Goal: Information Seeking & Learning: Learn about a topic

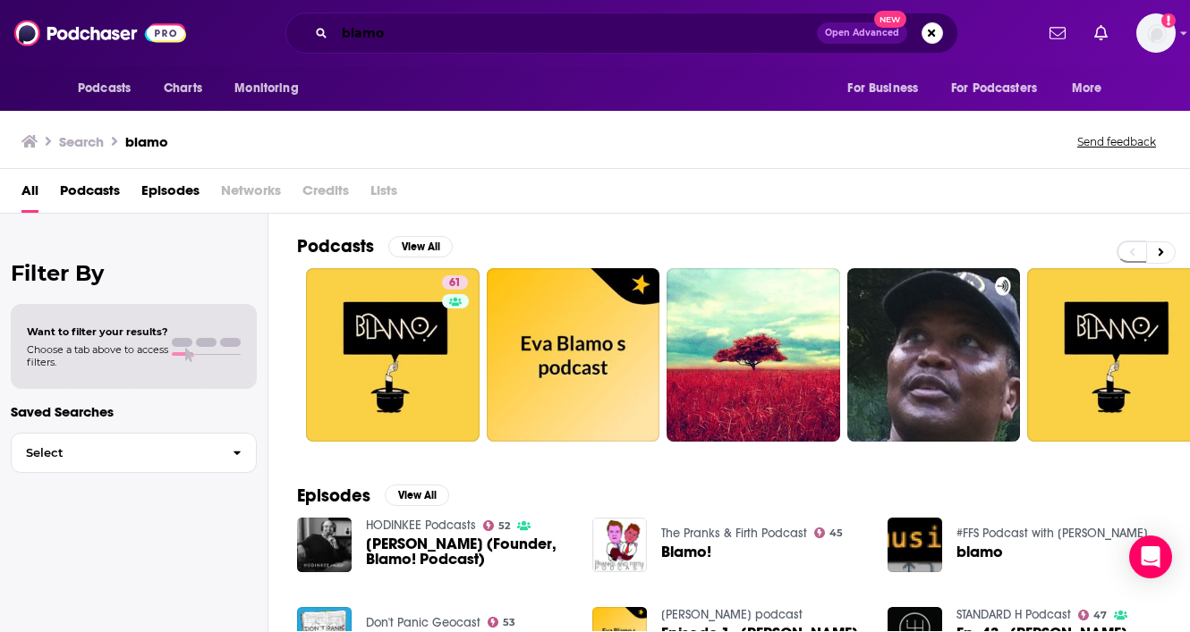
drag, startPoint x: 390, startPoint y: 41, endPoint x: 230, endPoint y: 3, distance: 164.7
click at [230, 3] on div "Podcasts Charts Monitoring blamo Open Advanced New For Business For Podcasters …" at bounding box center [595, 33] width 1190 height 66
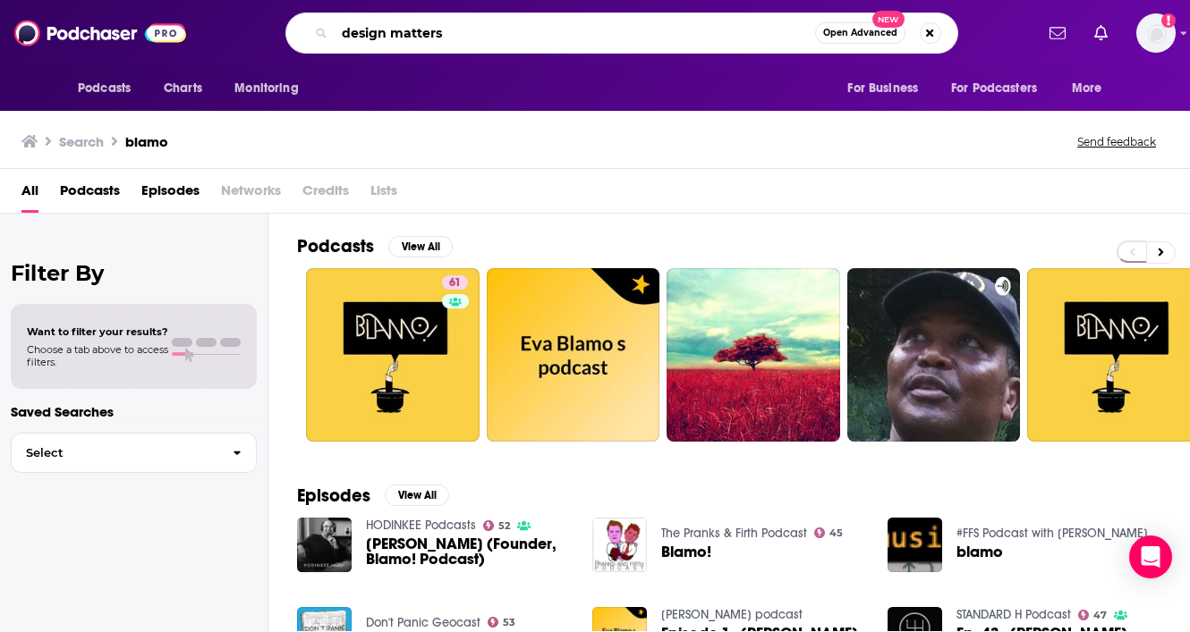
type input "design matters"
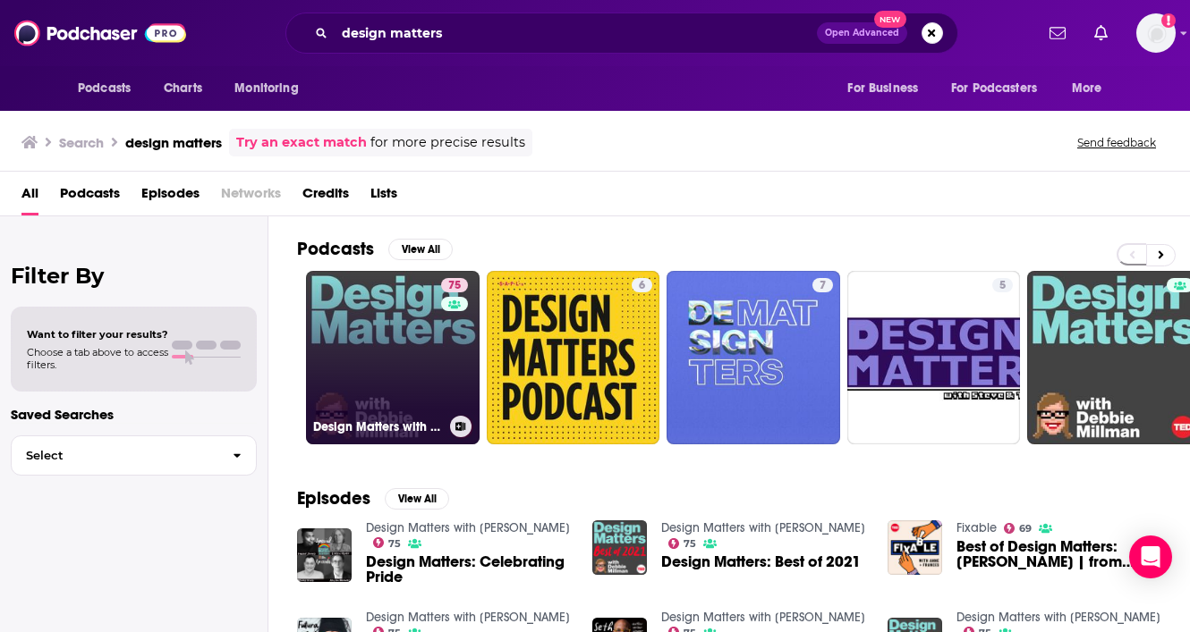
click at [452, 360] on div "75" at bounding box center [456, 347] width 31 height 138
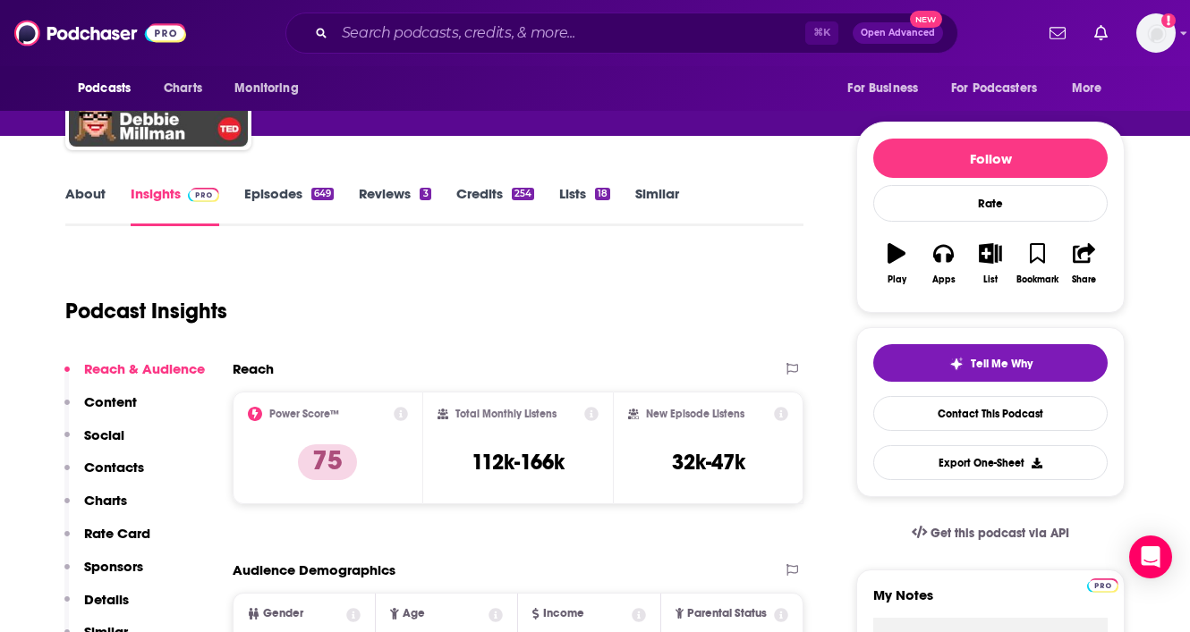
scroll to position [85, 0]
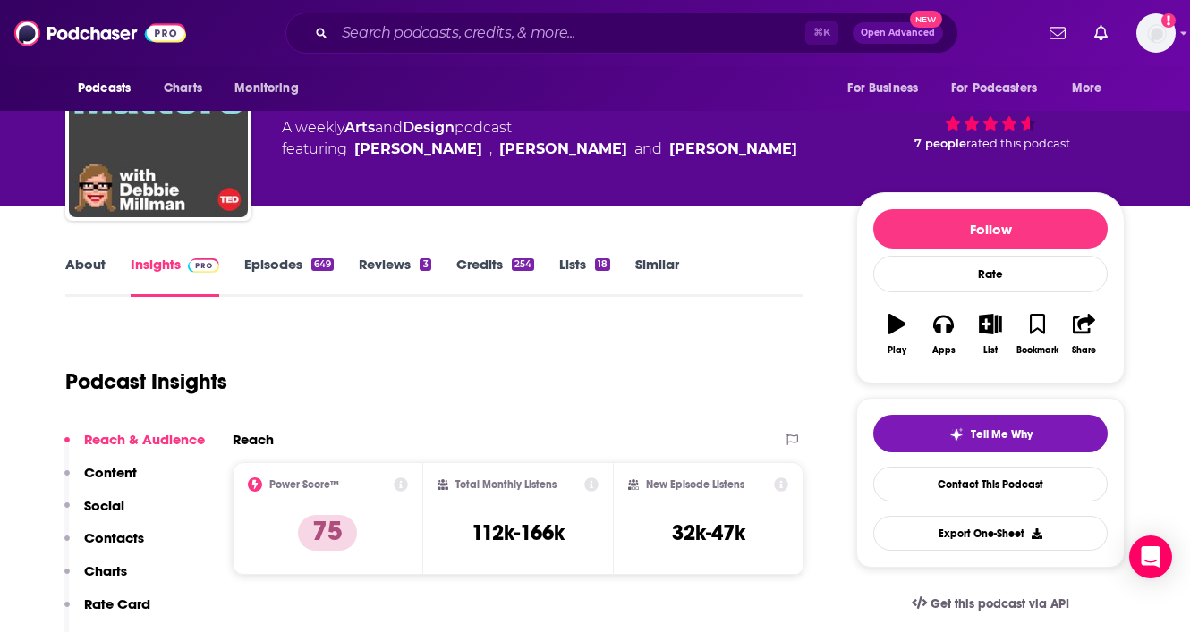
click at [300, 265] on link "Episodes 649" at bounding box center [288, 276] width 89 height 41
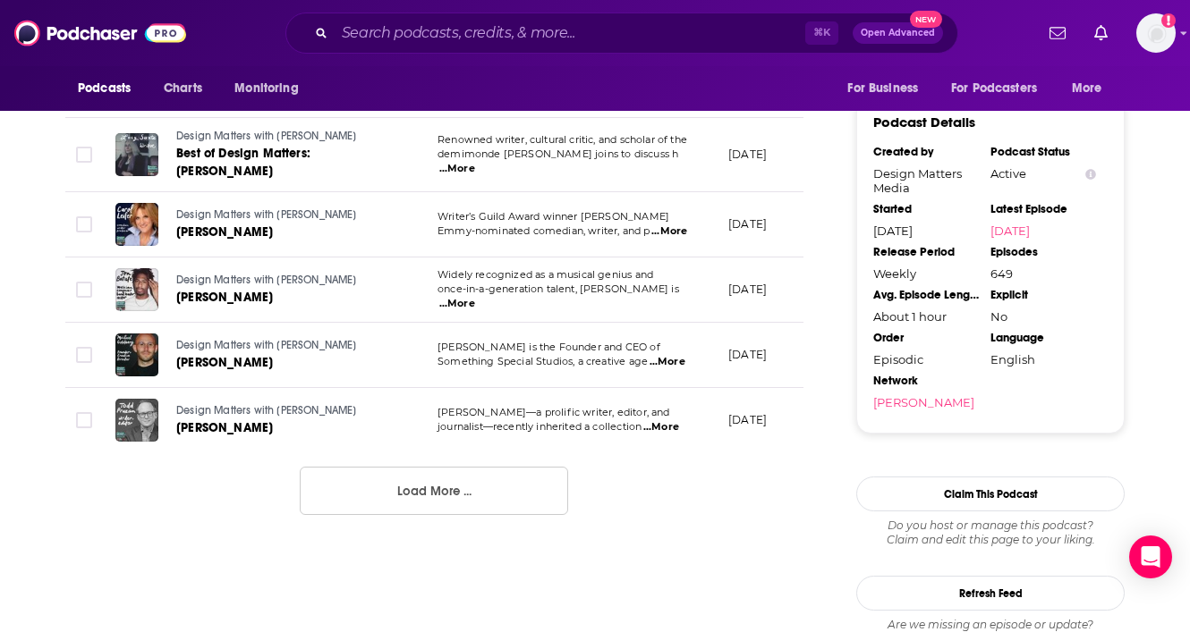
scroll to position [1837, 0]
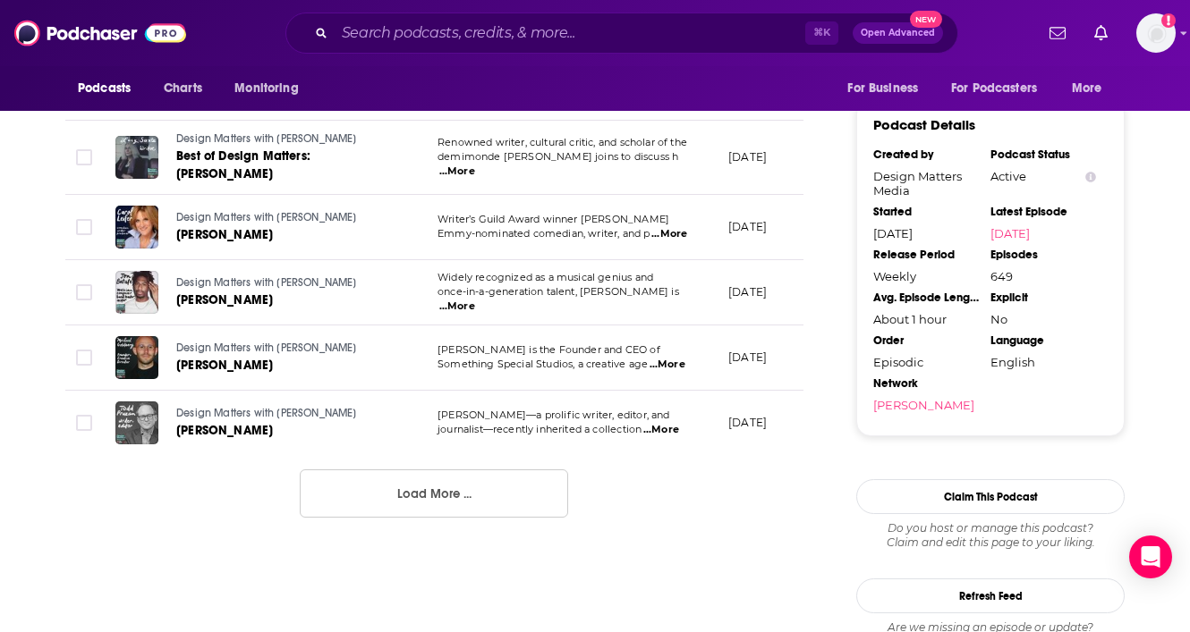
click at [383, 470] on button "Load More ..." at bounding box center [434, 494] width 268 height 48
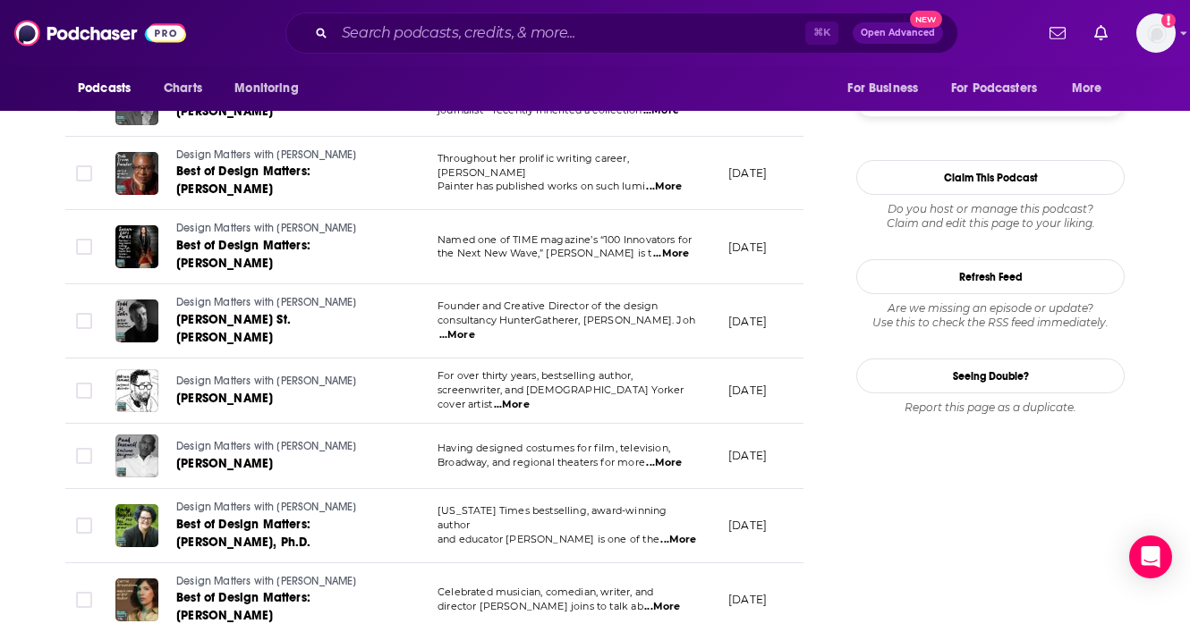
scroll to position [2188, 0]
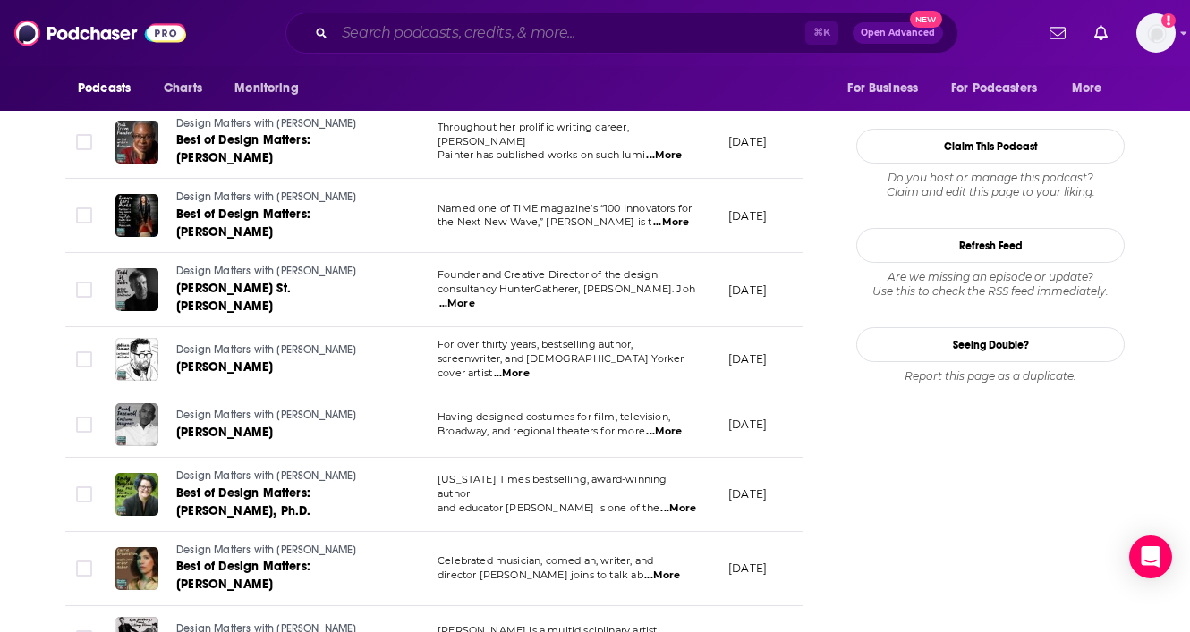
click at [401, 28] on input "Search podcasts, credits, & more..." at bounding box center [570, 33] width 470 height 29
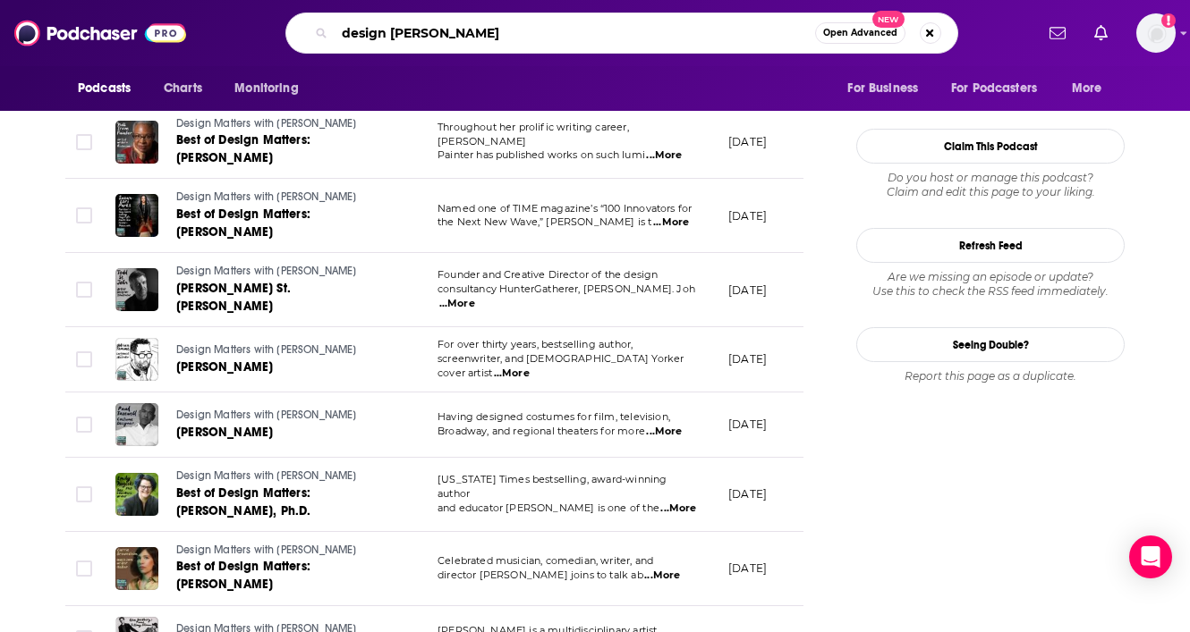
type input "design better"
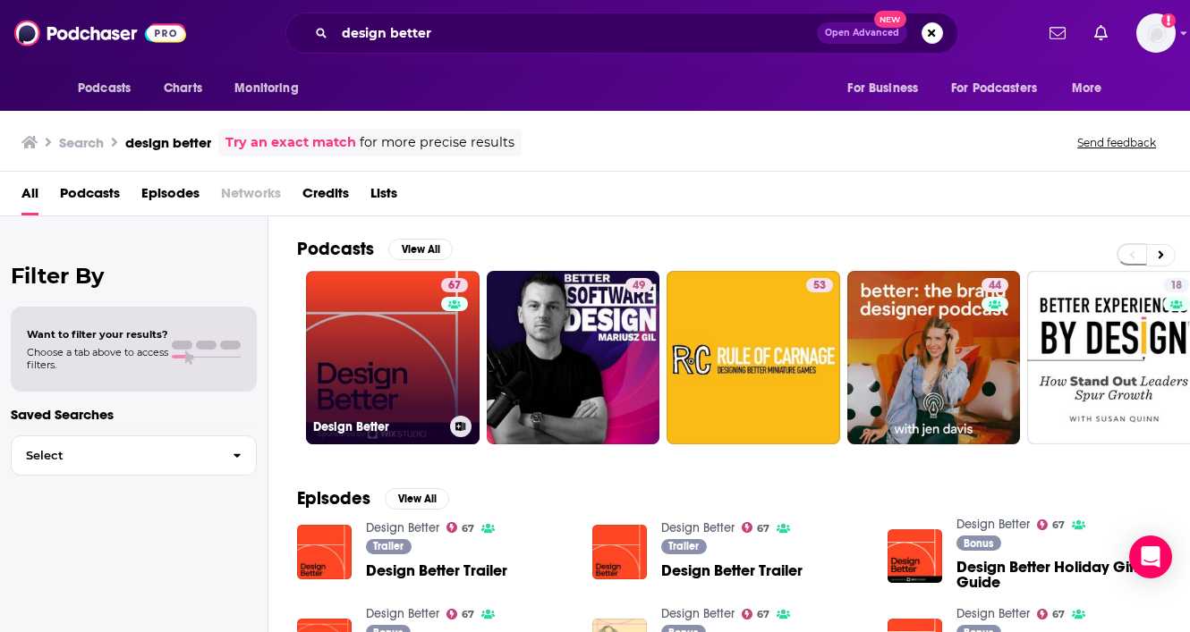
click at [419, 309] on link "67 Design Better" at bounding box center [393, 358] width 174 height 174
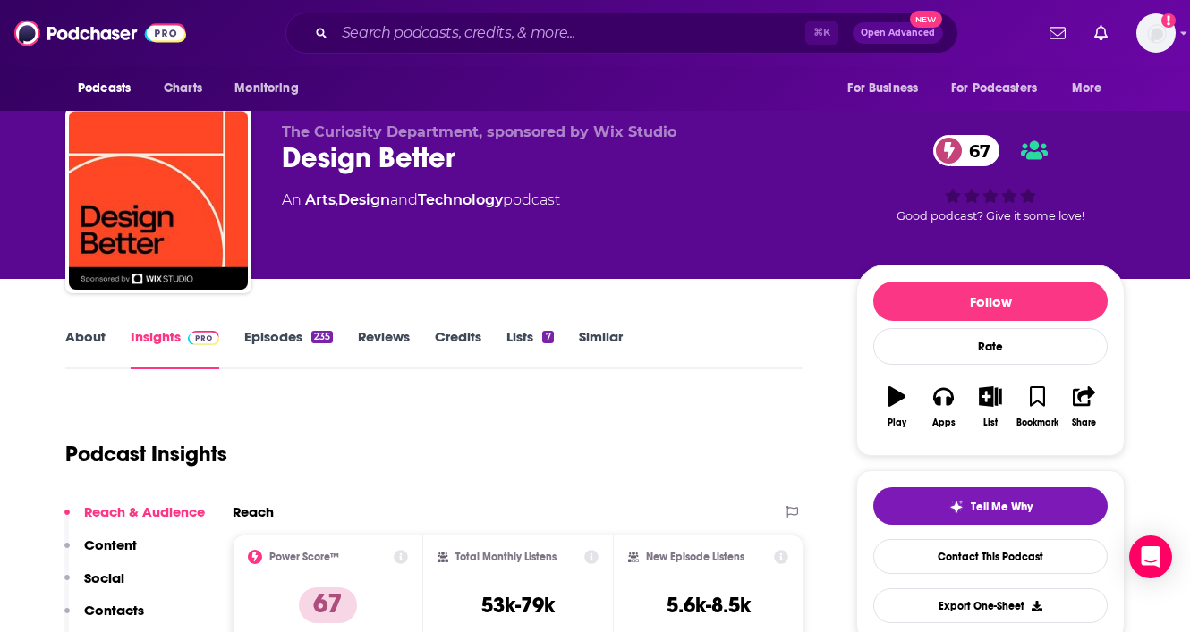
scroll to position [16, 0]
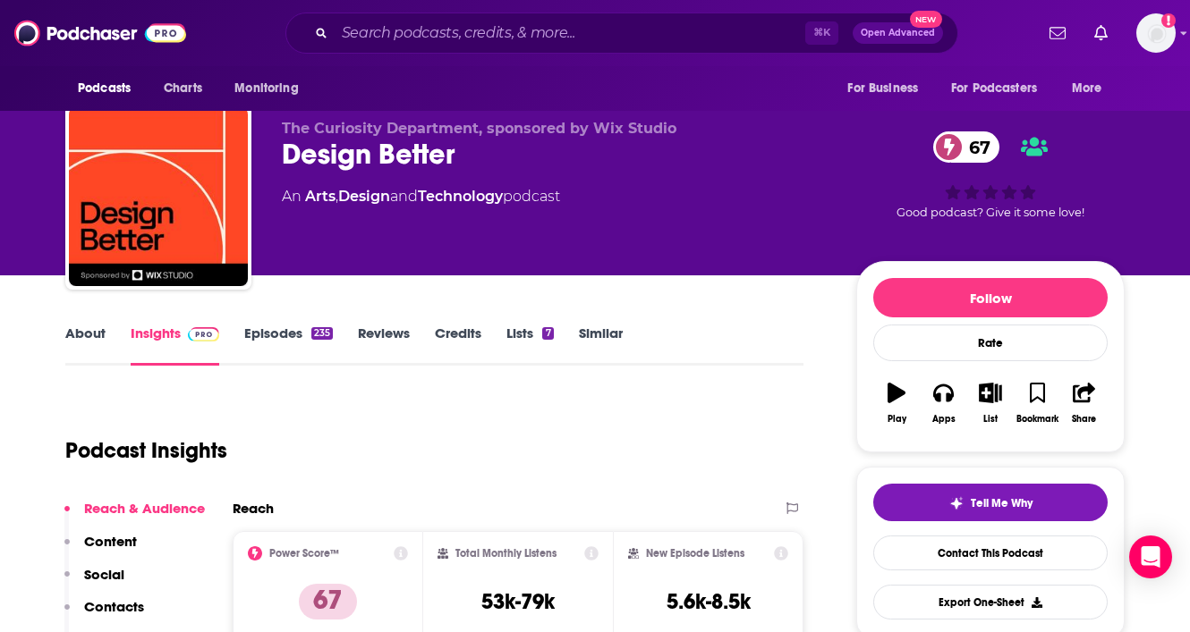
click at [92, 337] on link "About" at bounding box center [85, 345] width 40 height 41
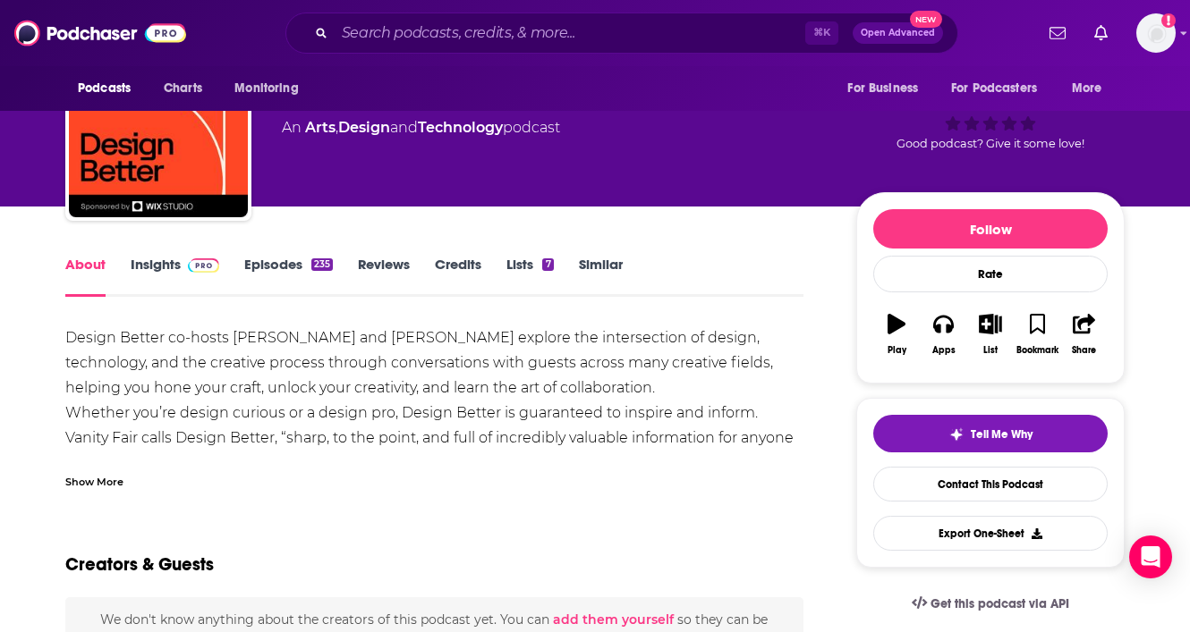
scroll to position [86, 0]
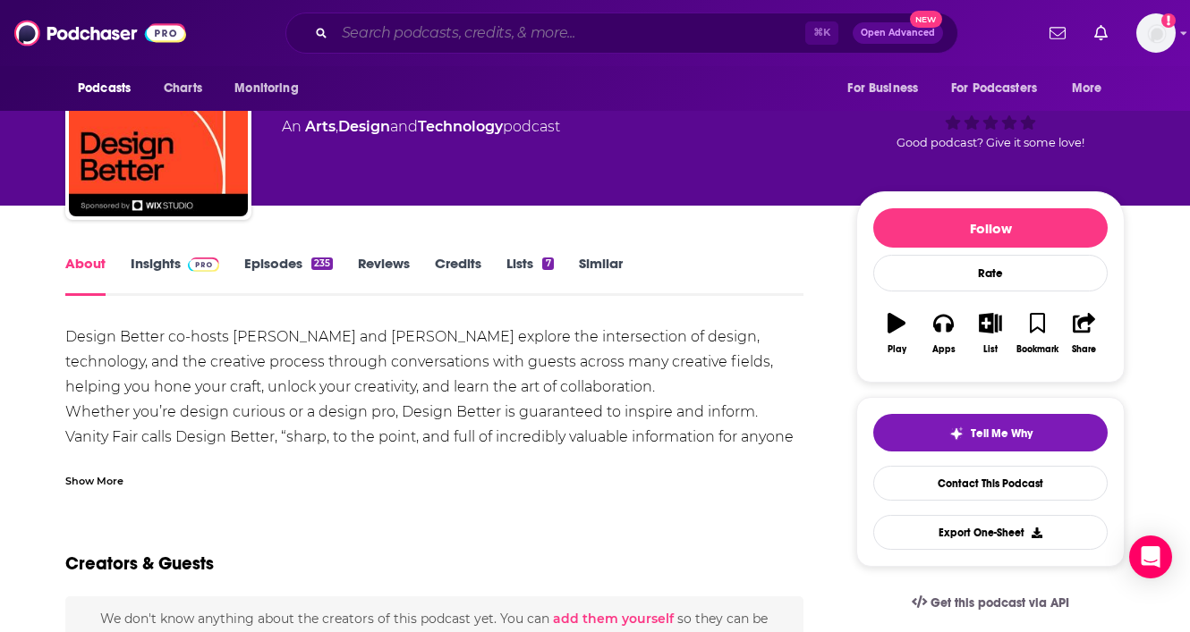
click at [424, 35] on input "Search podcasts, credits, & more..." at bounding box center [570, 33] width 470 height 29
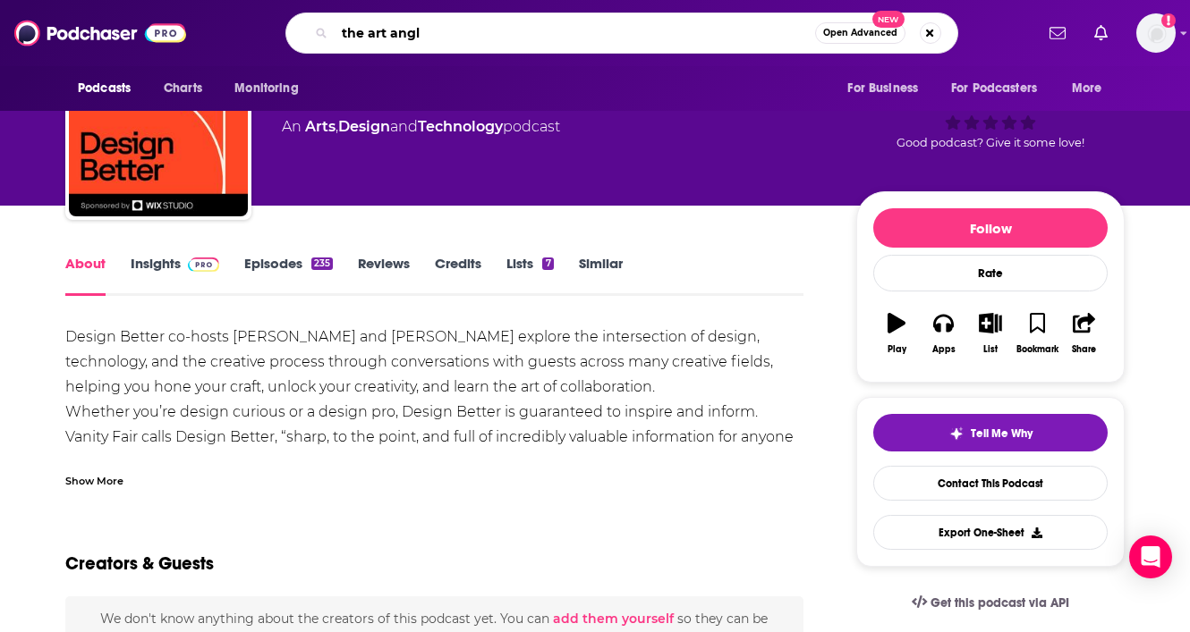
type input "the art angle"
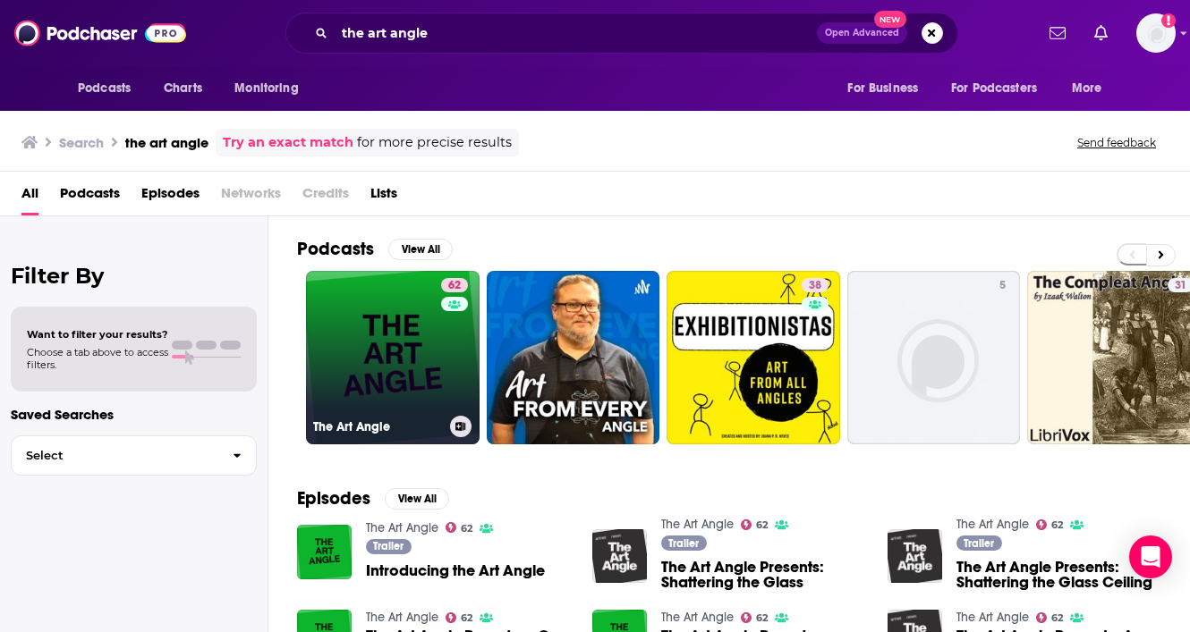
click at [379, 349] on link "62 The Art Angle" at bounding box center [393, 358] width 174 height 174
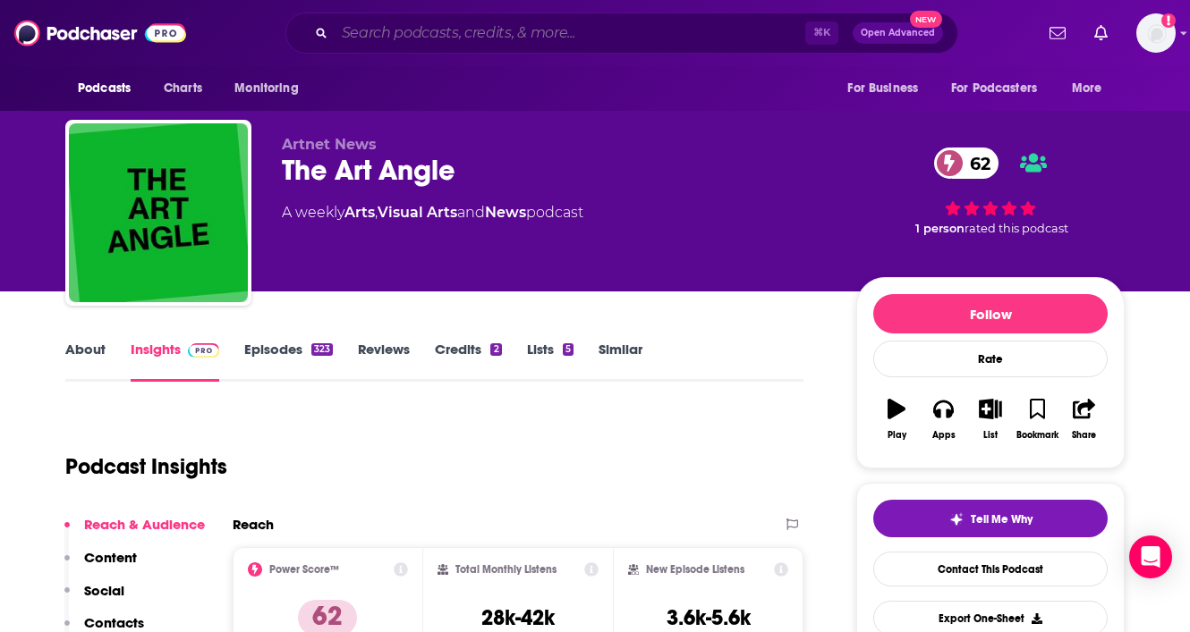
click at [419, 43] on input "Search podcasts, credits, & more..." at bounding box center [570, 33] width 470 height 29
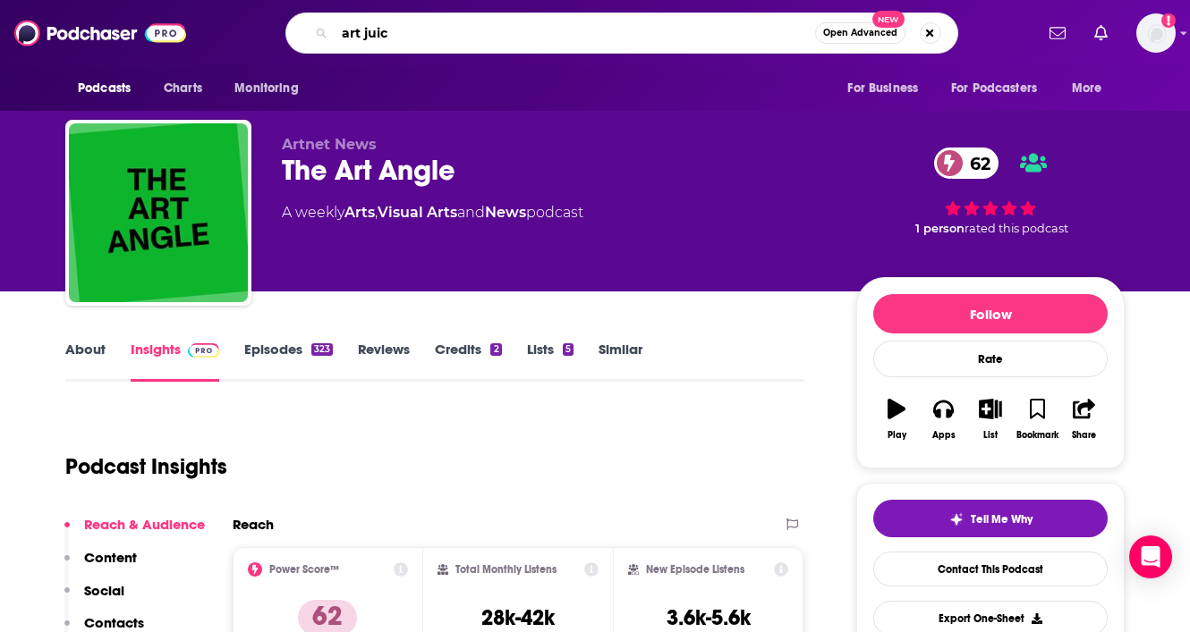
type input "art juice"
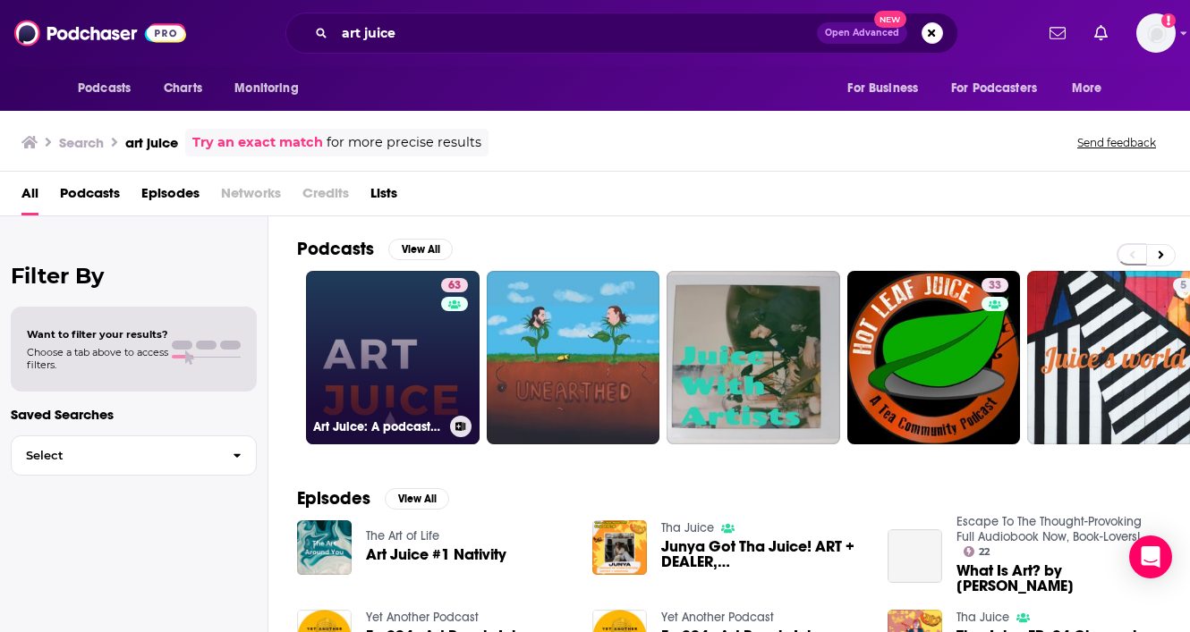
click at [438, 339] on link "63 Art Juice: A podcast for artists, creatives and art lovers" at bounding box center [393, 358] width 174 height 174
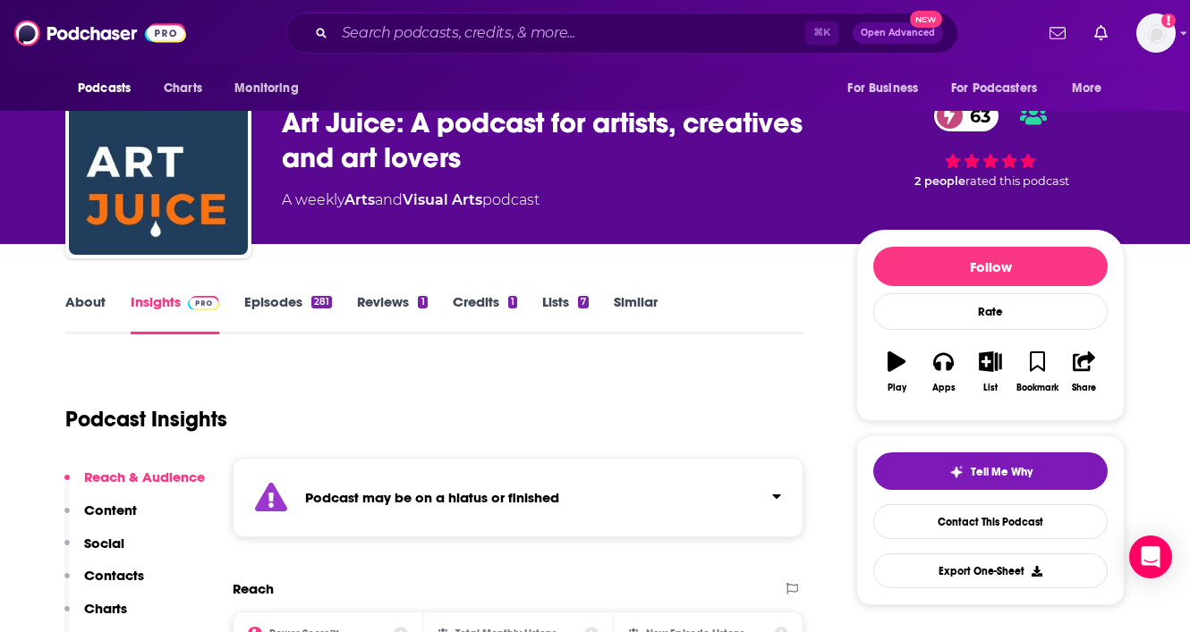
scroll to position [2, 0]
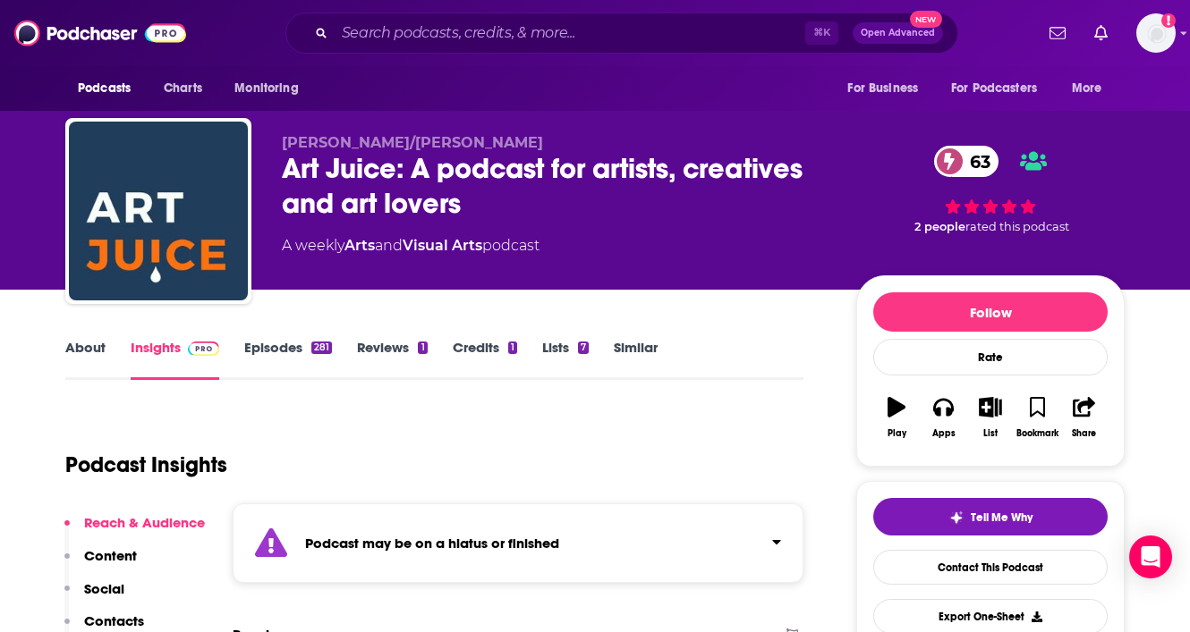
click at [277, 343] on link "Episodes 281" at bounding box center [288, 359] width 88 height 41
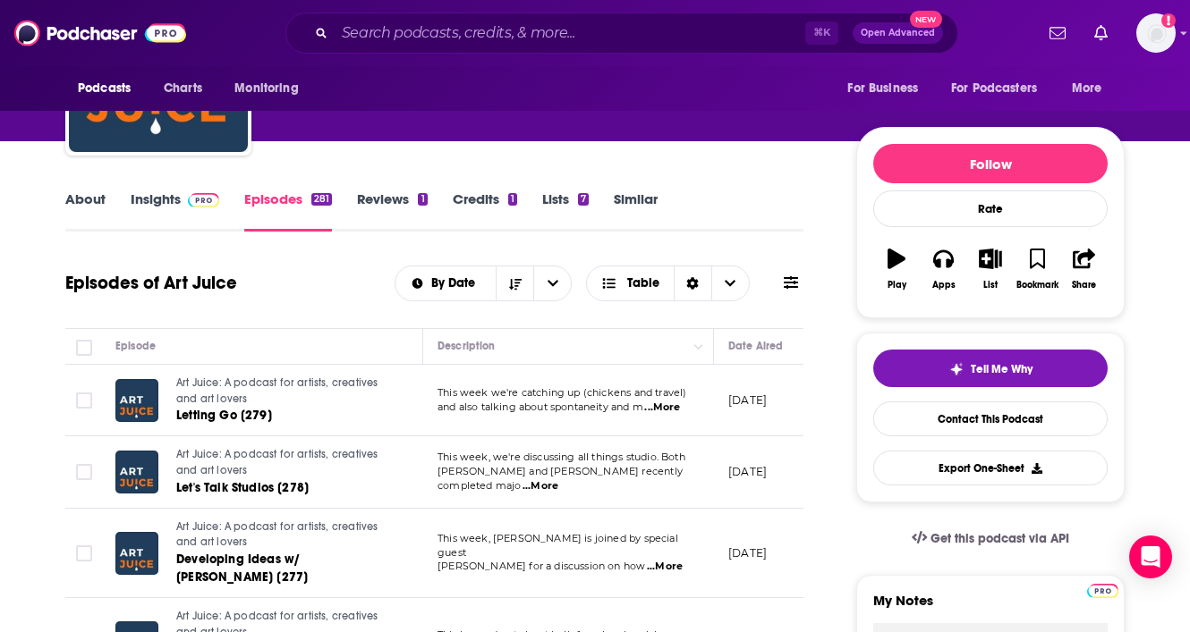
scroll to position [352, 0]
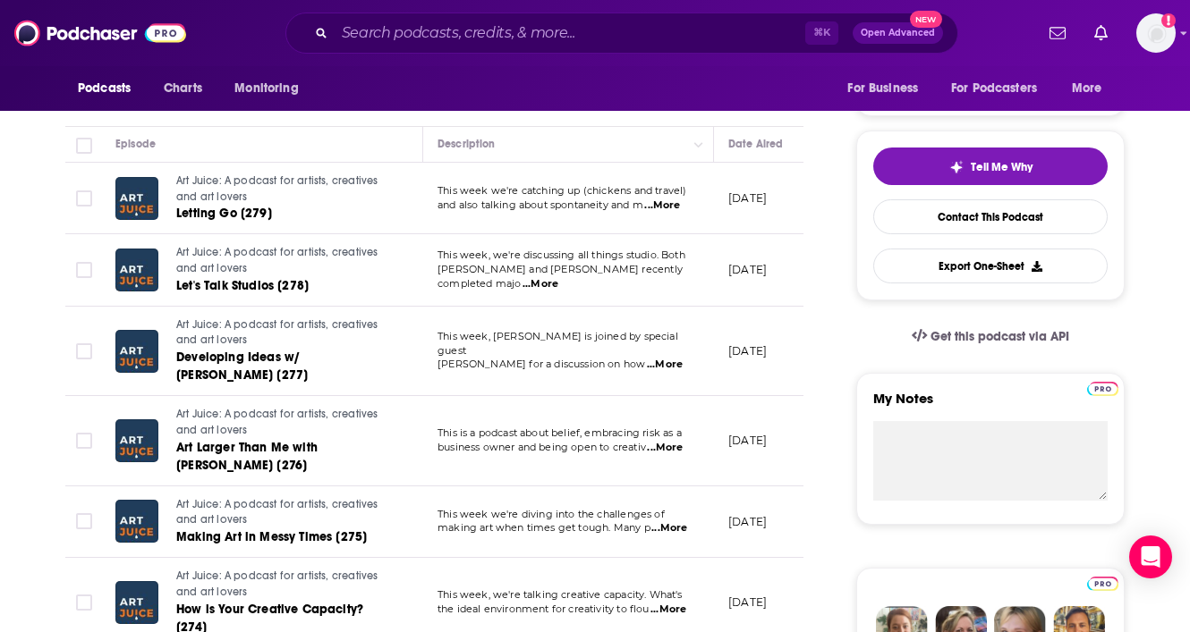
click at [677, 204] on span "...More" at bounding box center [662, 206] width 36 height 14
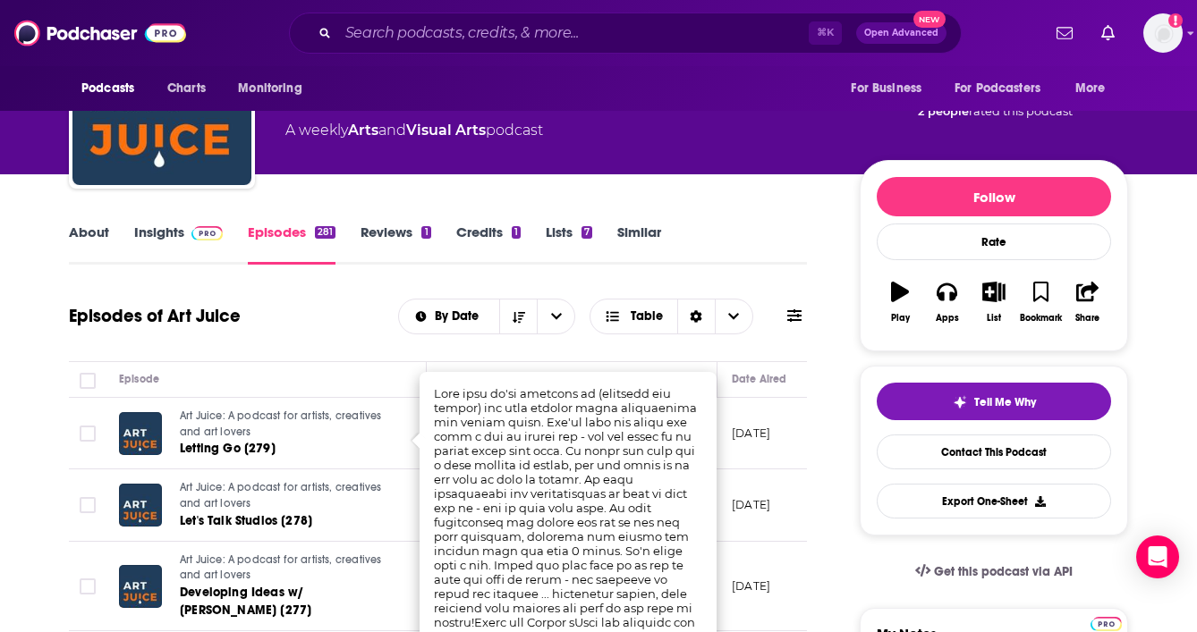
scroll to position [127, 0]
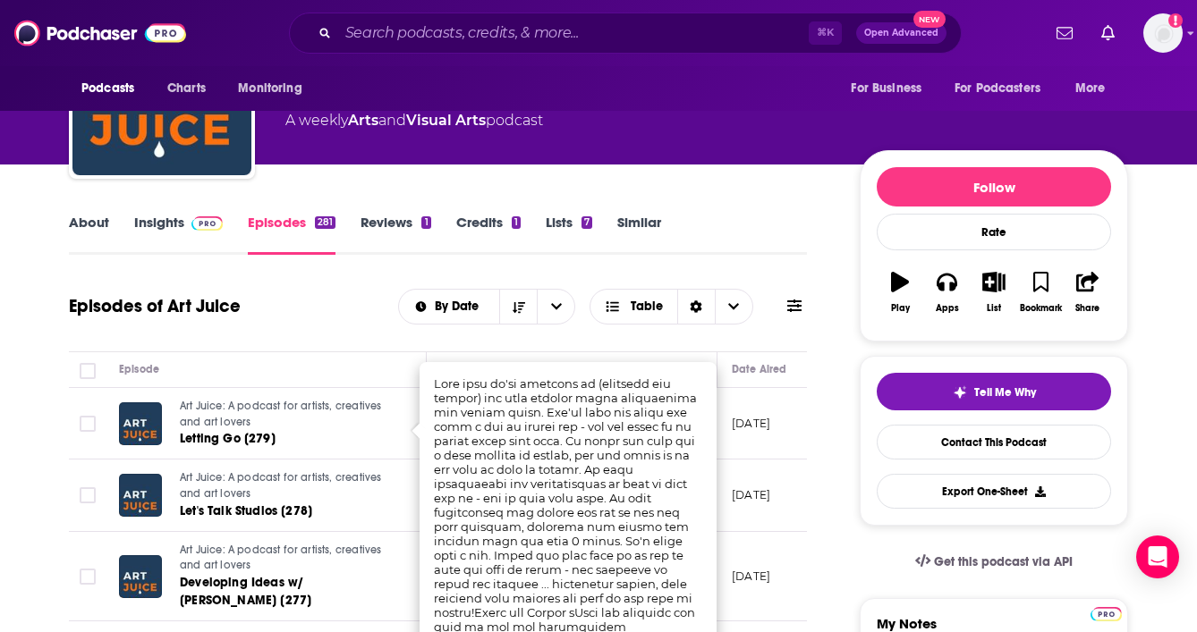
click at [152, 215] on link "Insights" at bounding box center [178, 234] width 89 height 41
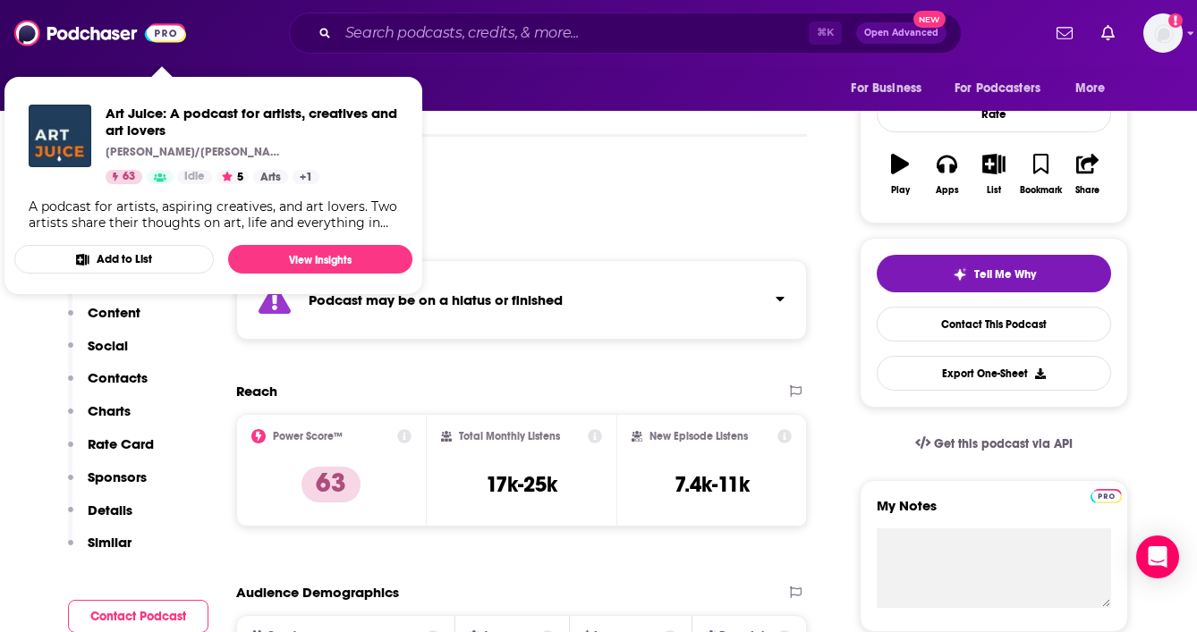
scroll to position [249, 0]
